Goal: Information Seeking & Learning: Check status

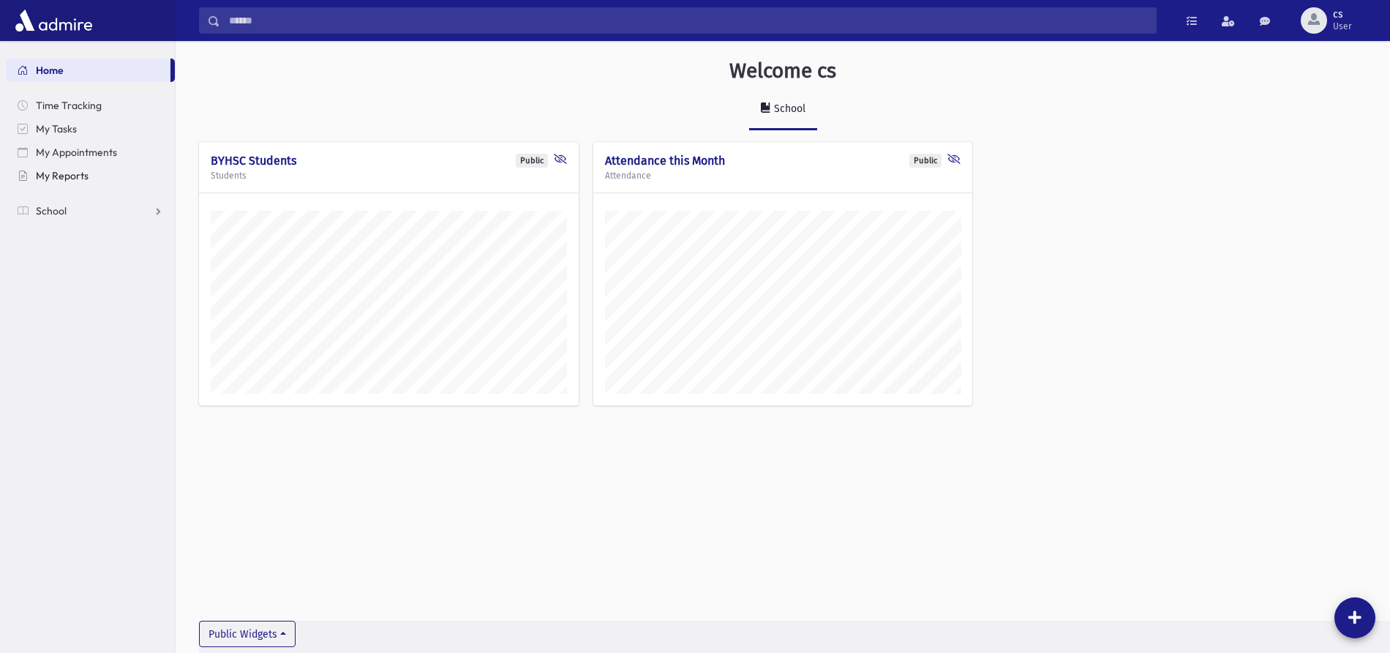
scroll to position [644, 1214]
click at [79, 206] on link "School" at bounding box center [90, 210] width 169 height 23
click at [86, 228] on link "Students" at bounding box center [90, 233] width 169 height 23
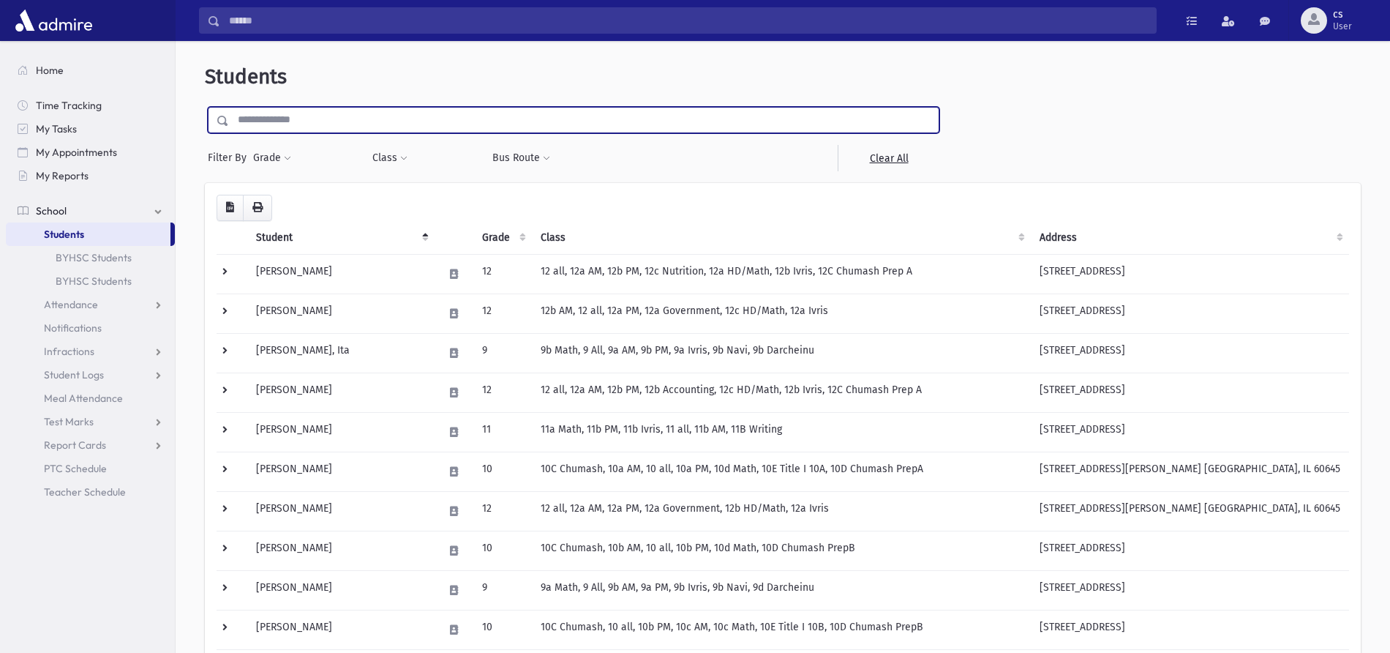
click at [253, 113] on input "text" at bounding box center [584, 120] width 710 height 26
type input "********"
click at [205, 107] on input "submit" at bounding box center [225, 117] width 41 height 20
